Goal: Information Seeking & Learning: Learn about a topic

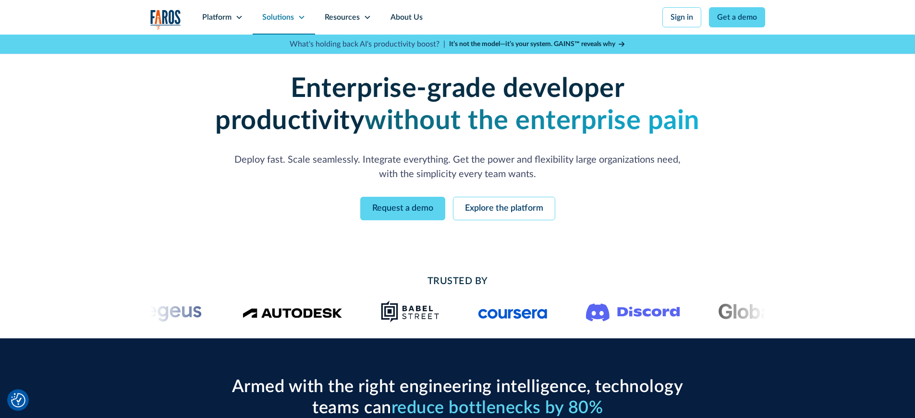
click at [284, 16] on div "Solutions" at bounding box center [278, 18] width 32 height 12
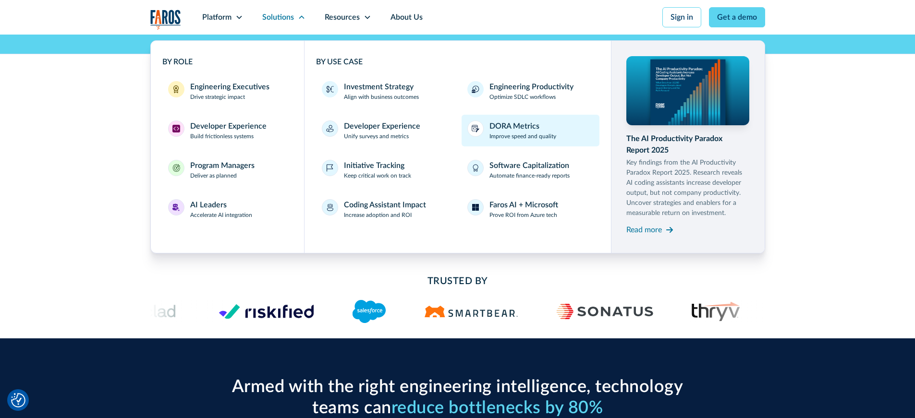
click at [525, 132] on p "Improve speed and quality" at bounding box center [522, 136] width 67 height 9
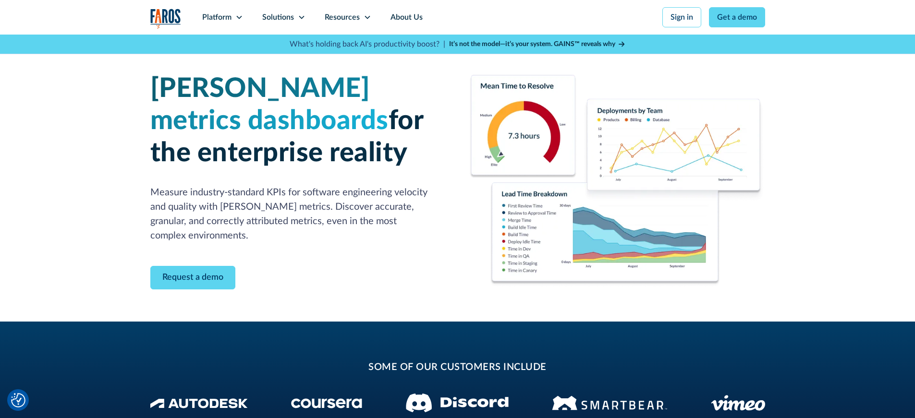
click at [539, 132] on img at bounding box center [617, 181] width 296 height 213
click at [808, 173] on div "[PERSON_NAME] metrics dashboards for the enterprise reality Measure industry-st…" at bounding box center [457, 178] width 915 height 287
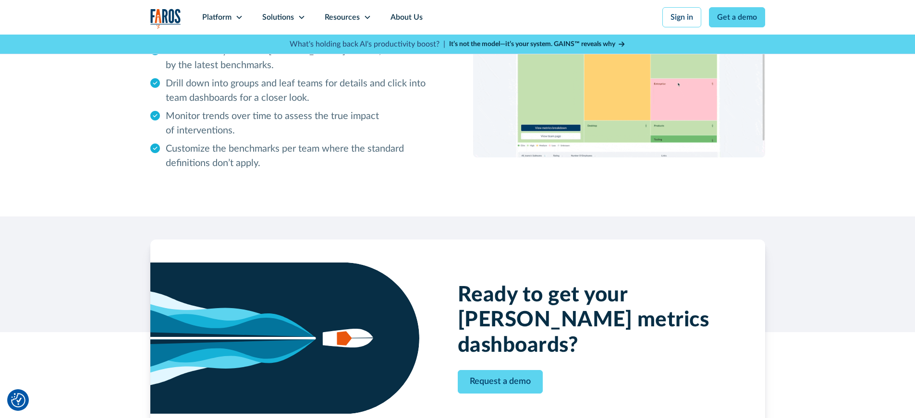
scroll to position [2364, 0]
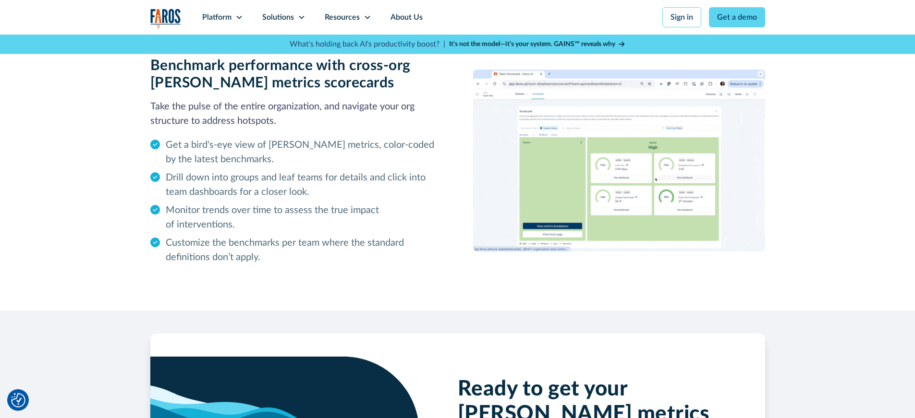
click at [823, 196] on div "Benchmark performance with cross-org [PERSON_NAME] metrics scorecards Take the …" at bounding box center [457, 161] width 915 height 300
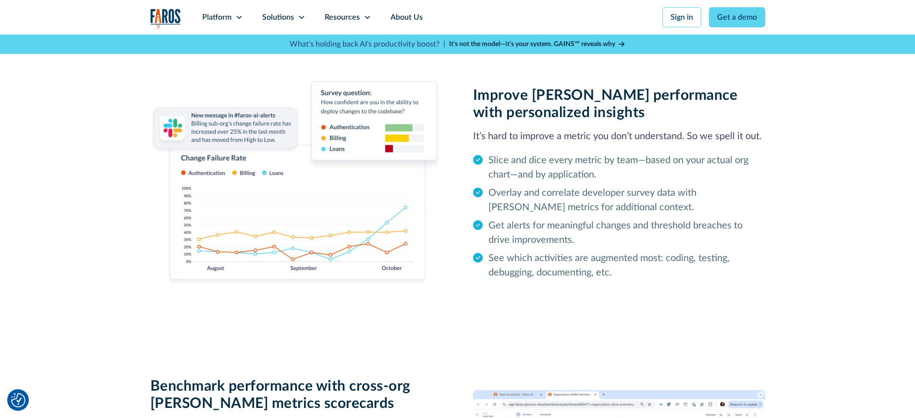
scroll to position [1965, 0]
